Goal: Transaction & Acquisition: Subscribe to service/newsletter

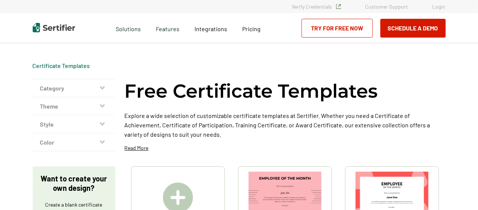
drag, startPoint x: 479, startPoint y: 16, endPoint x: 481, endPoint y: 32, distance: 15.4
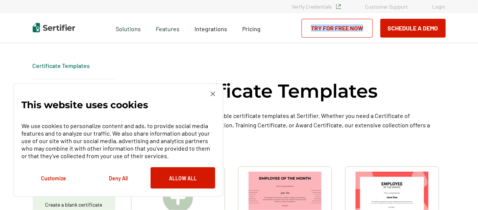
drag, startPoint x: 481, startPoint y: 32, endPoint x: 478, endPoint y: 16, distance: 15.9
click at [478, 16] on html "Verify Credentials Customer Support Login Request A Demo Let us present you the…" at bounding box center [239, 105] width 478 height 210
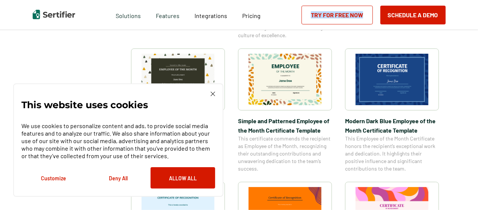
scroll to position [247, 0]
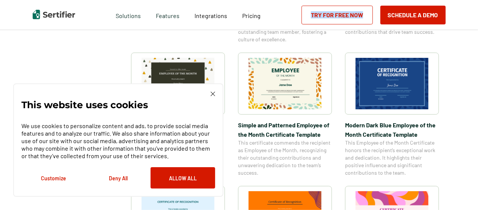
click at [306, 89] on img at bounding box center [285, 83] width 73 height 51
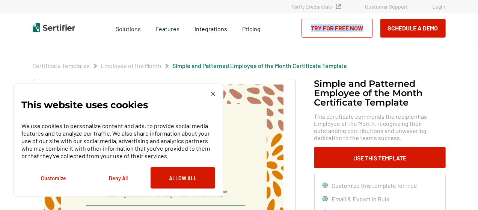
click at [213, 93] on img at bounding box center [213, 94] width 5 height 5
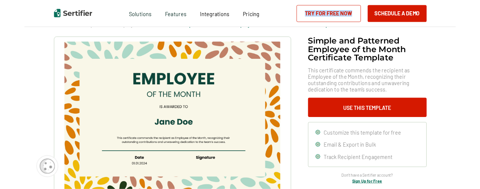
scroll to position [56, 0]
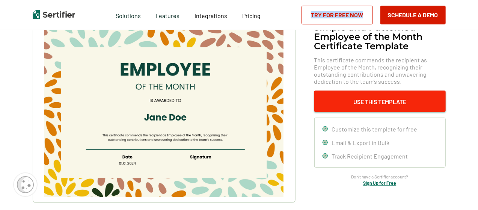
click at [385, 96] on button "Use This Template" at bounding box center [380, 101] width 132 height 21
drag, startPoint x: 480, startPoint y: 24, endPoint x: 339, endPoint y: 100, distance: 160.0
click at [339, 100] on button "Use This Template" at bounding box center [380, 101] width 132 height 21
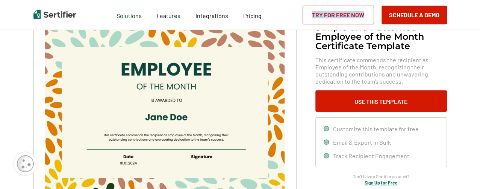
click at [344, 12] on link "Try for Free Now" at bounding box center [337, 15] width 71 height 19
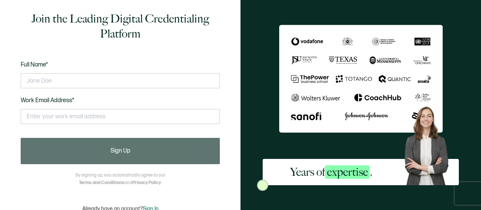
drag, startPoint x: 237, startPoint y: 35, endPoint x: 231, endPoint y: 86, distance: 51.9
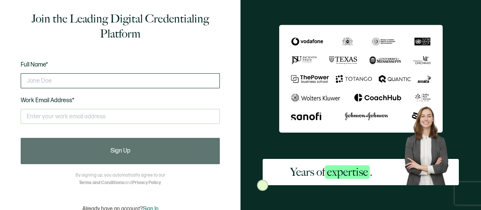
drag, startPoint x: 231, startPoint y: 86, endPoint x: 89, endPoint y: 79, distance: 141.5
drag, startPoint x: 89, startPoint y: 79, endPoint x: 59, endPoint y: 81, distance: 30.5
drag, startPoint x: 59, startPoint y: 81, endPoint x: 44, endPoint y: 79, distance: 15.1
click at [44, 79] on input "text" at bounding box center [120, 80] width 199 height 15
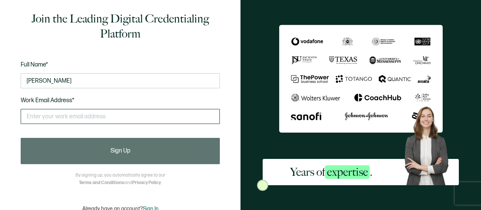
type input "inger Woodfolk"
click at [41, 124] on input "text" at bounding box center [120, 116] width 199 height 15
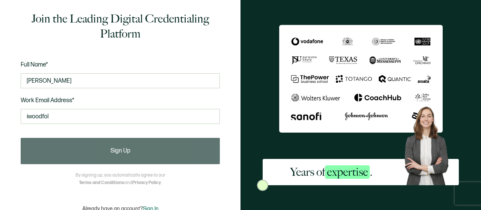
type input "iwoodfol@rvaschools.net"
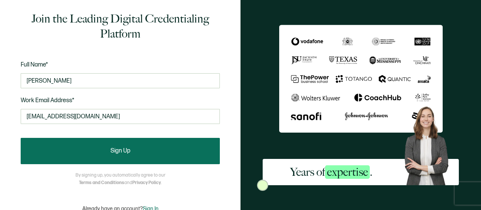
click at [119, 145] on button "Sign Up" at bounding box center [120, 151] width 199 height 26
